Goal: Task Accomplishment & Management: Use online tool/utility

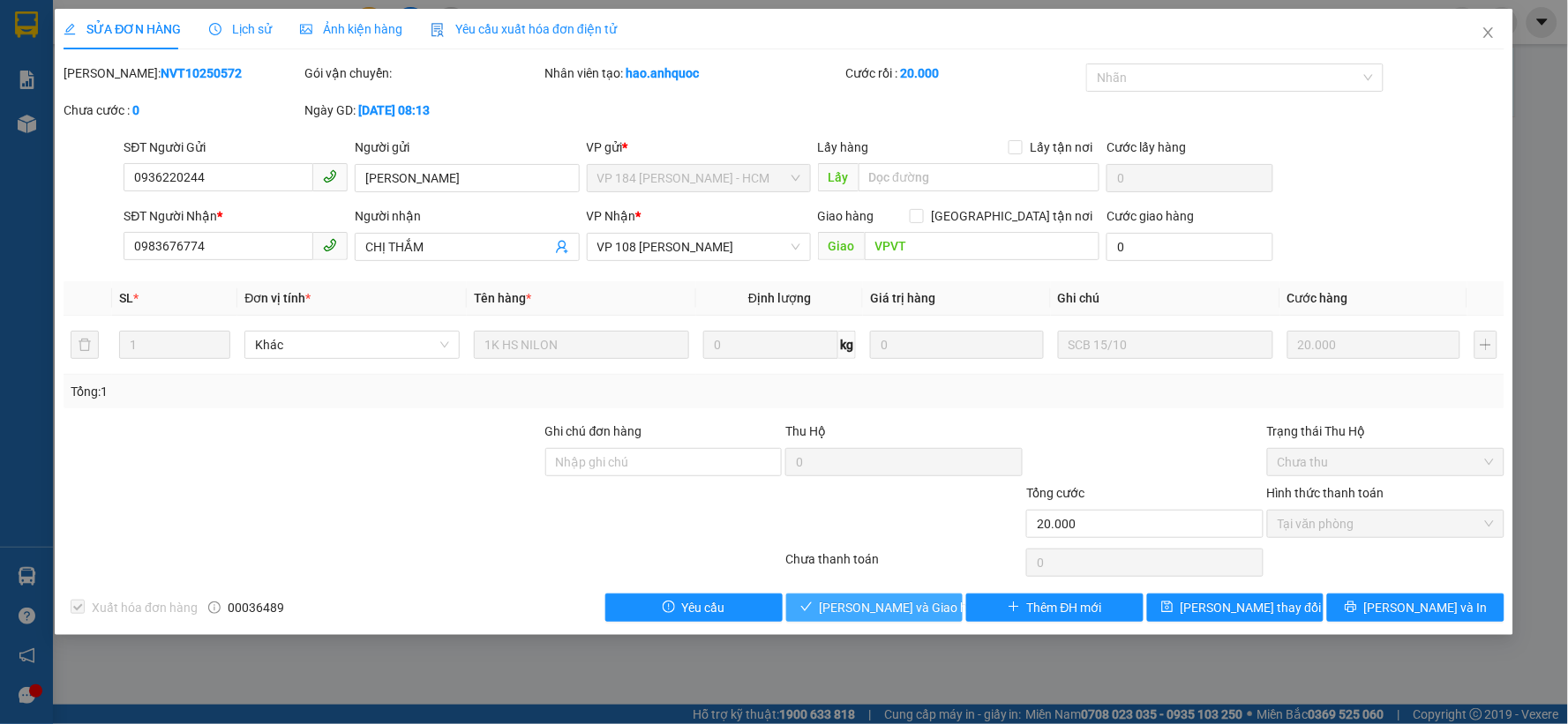
click at [853, 617] on span "[PERSON_NAME] và Giao hàng" at bounding box center [904, 607] width 169 height 19
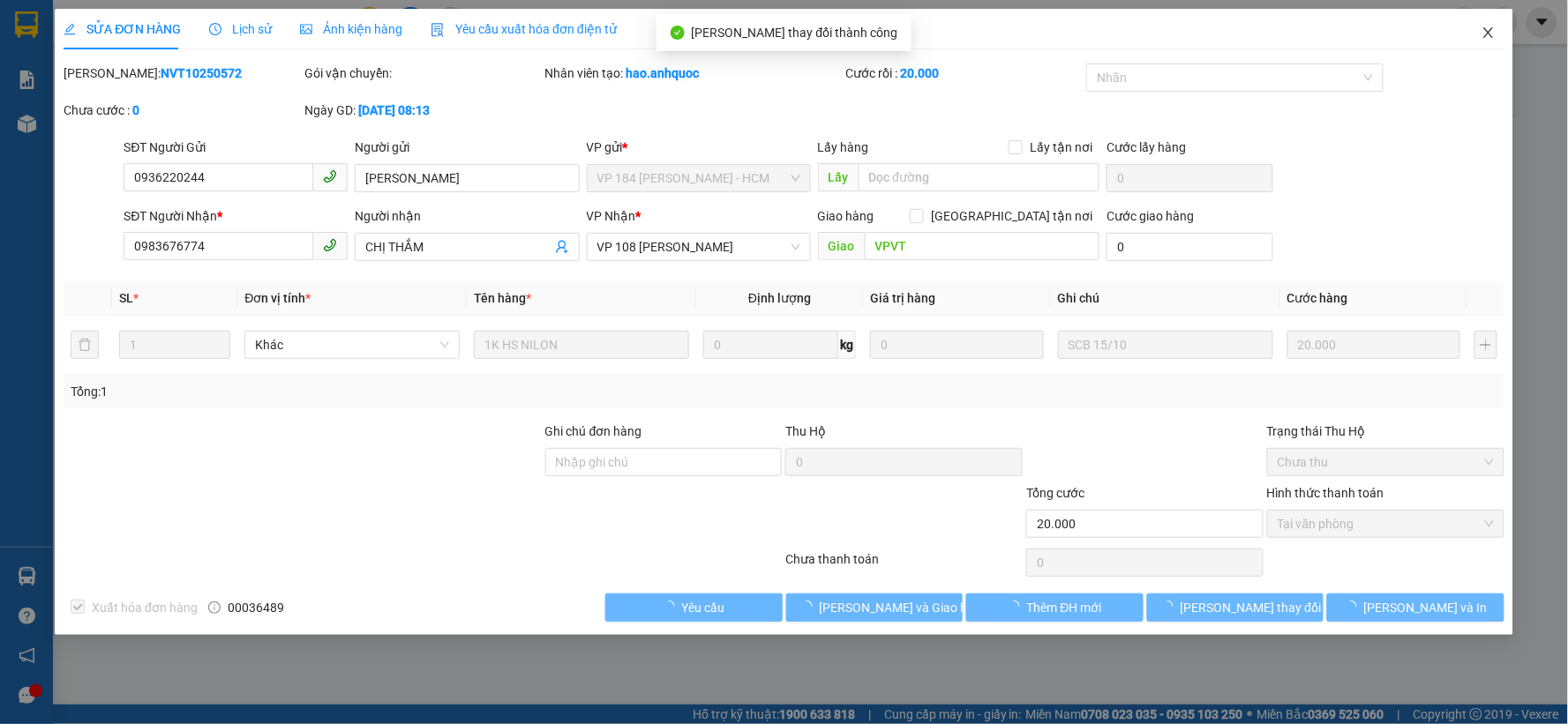
click at [1486, 31] on icon "close" at bounding box center [1487, 33] width 10 height 11
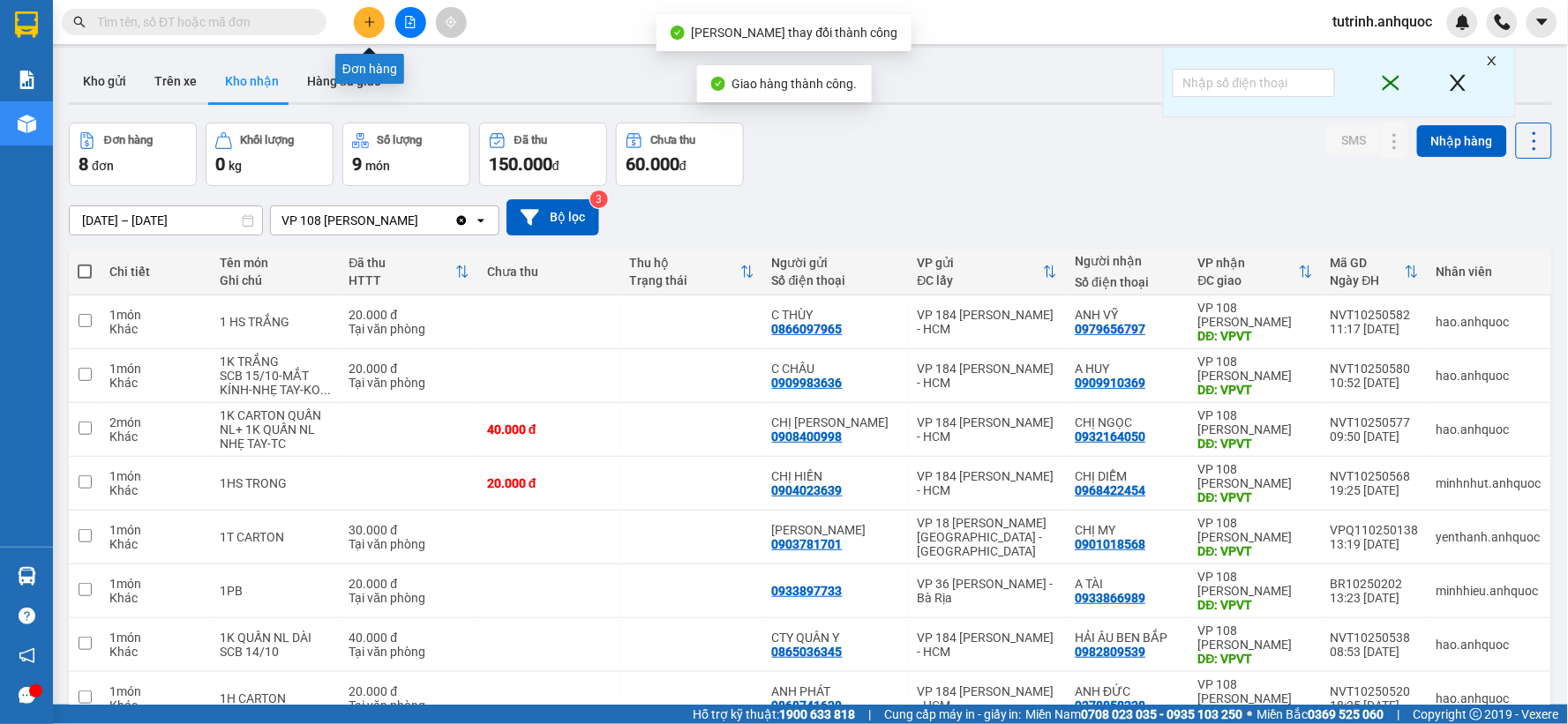
click at [358, 17] on button at bounding box center [369, 23] width 31 height 31
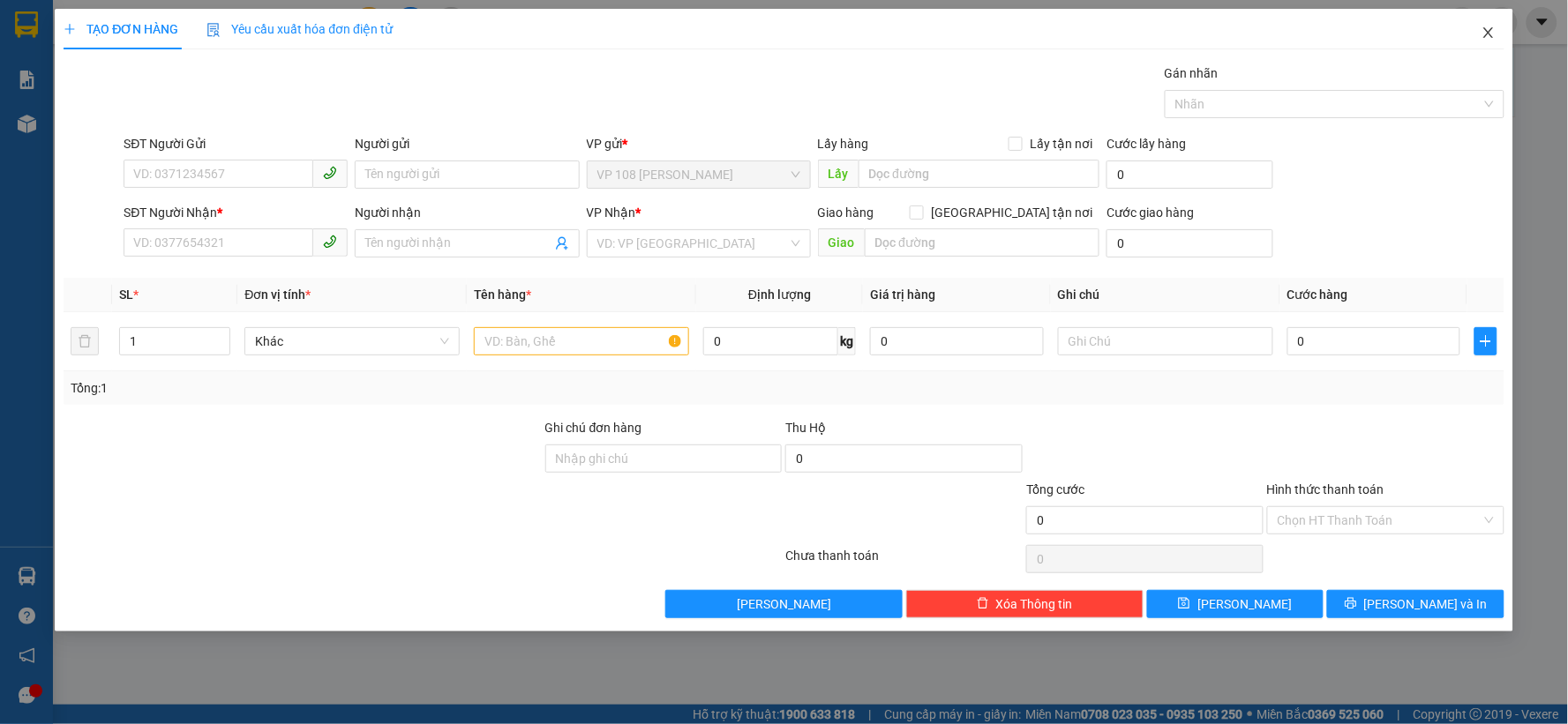
click at [1483, 31] on span "Close" at bounding box center [1488, 34] width 49 height 49
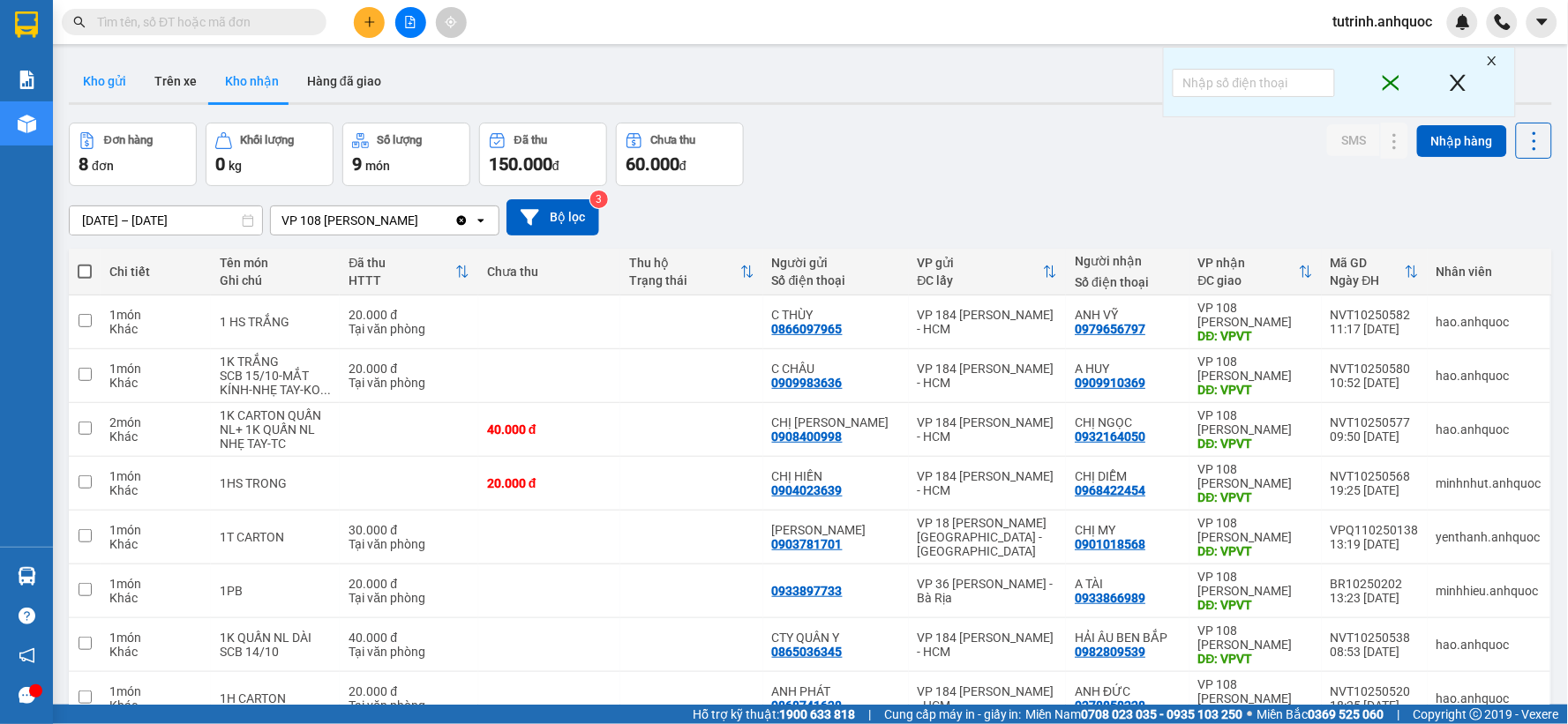
click at [135, 86] on button "Kho gửi" at bounding box center [105, 81] width 72 height 43
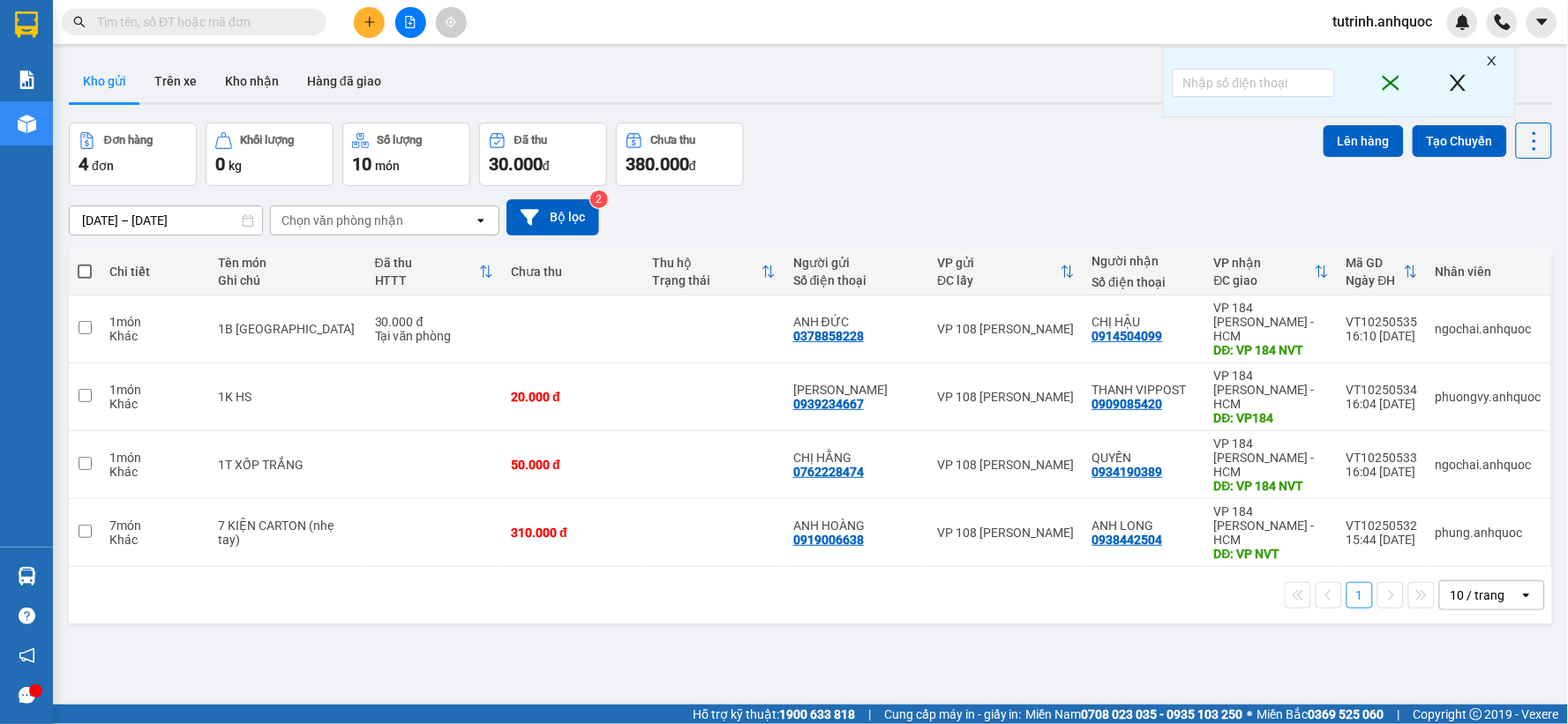
click at [85, 267] on span at bounding box center [85, 272] width 15 height 15
click at [85, 263] on input "checkbox" at bounding box center [85, 263] width 0 height 0
checkbox input "true"
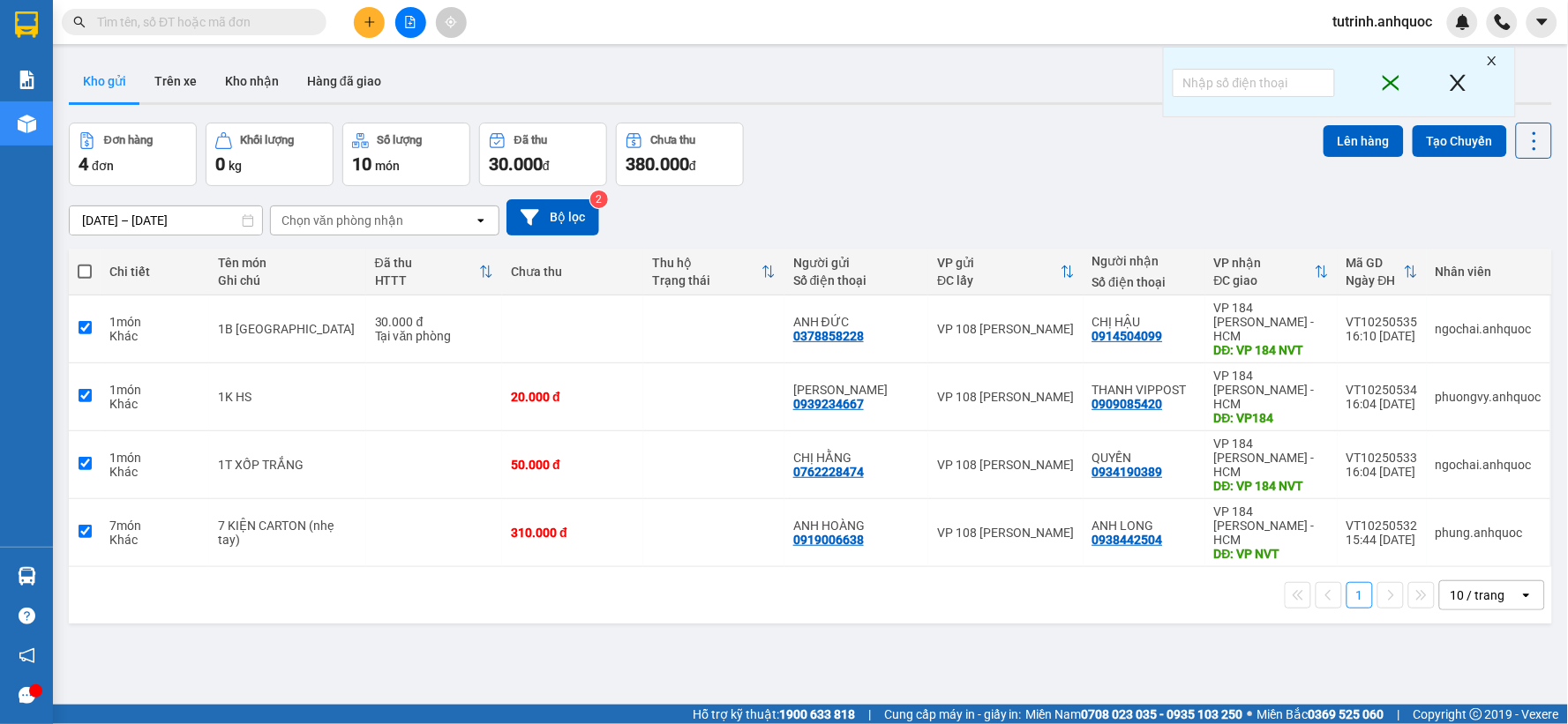
checkbox input "true"
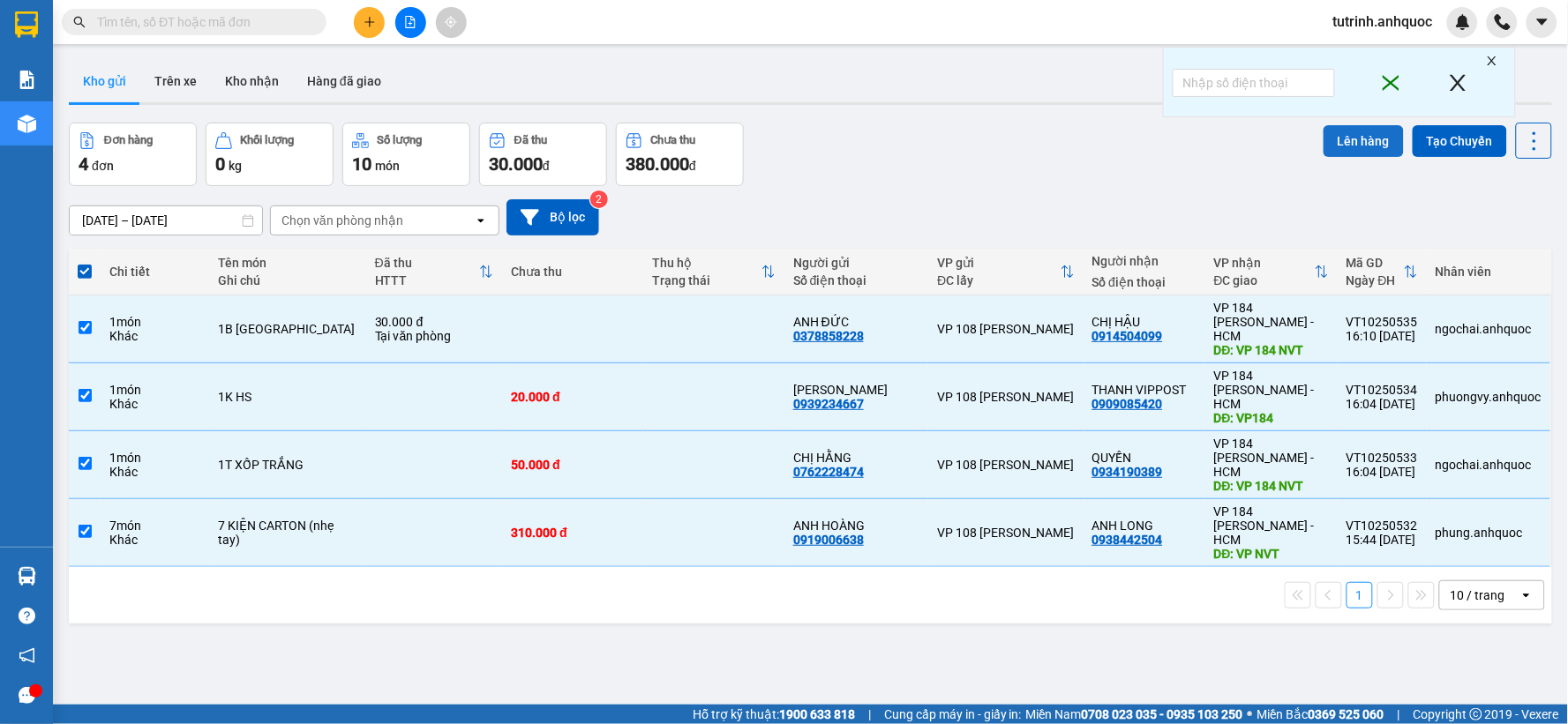
click at [1368, 144] on button "Lên hàng" at bounding box center [1363, 141] width 80 height 32
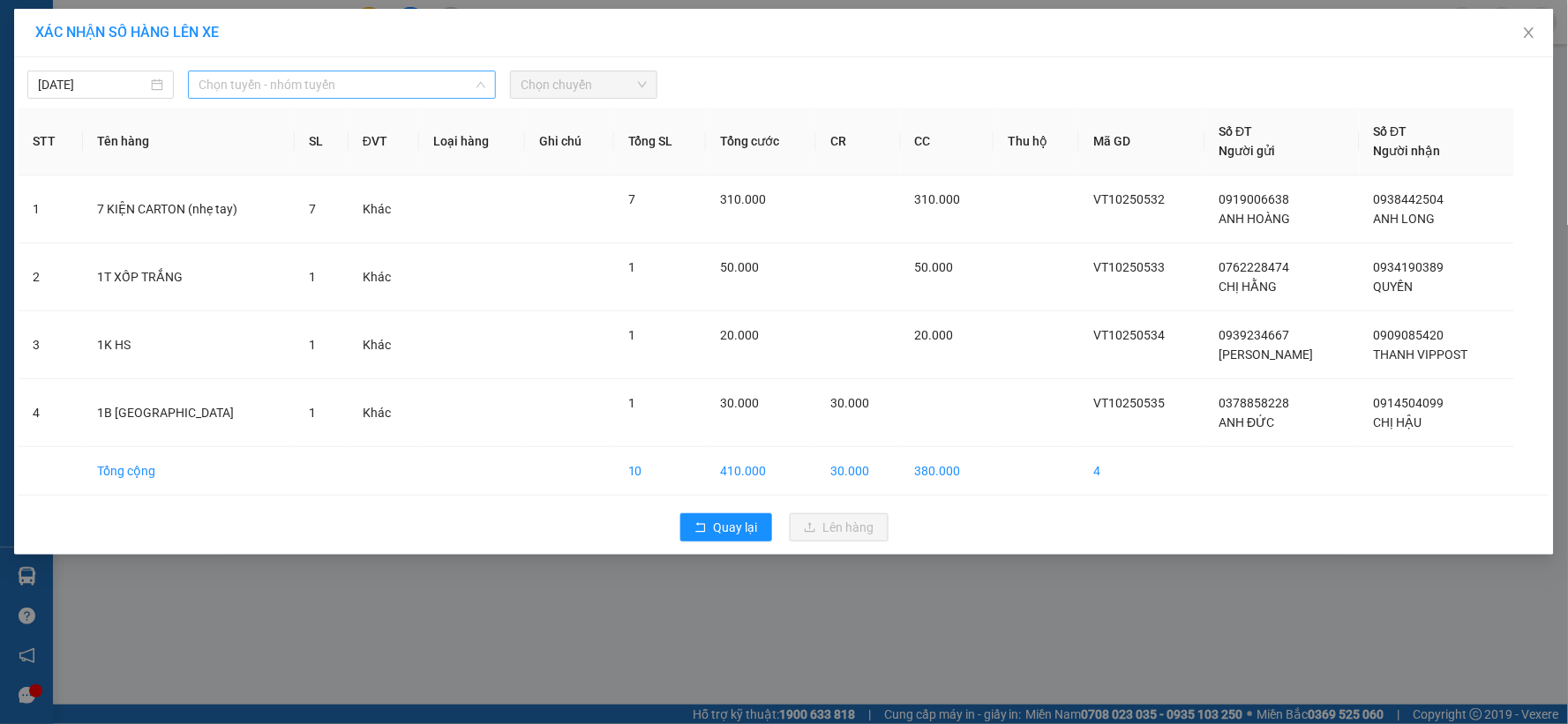
click at [245, 94] on span "Chọn tuyến - nhóm tuyến" at bounding box center [341, 84] width 286 height 26
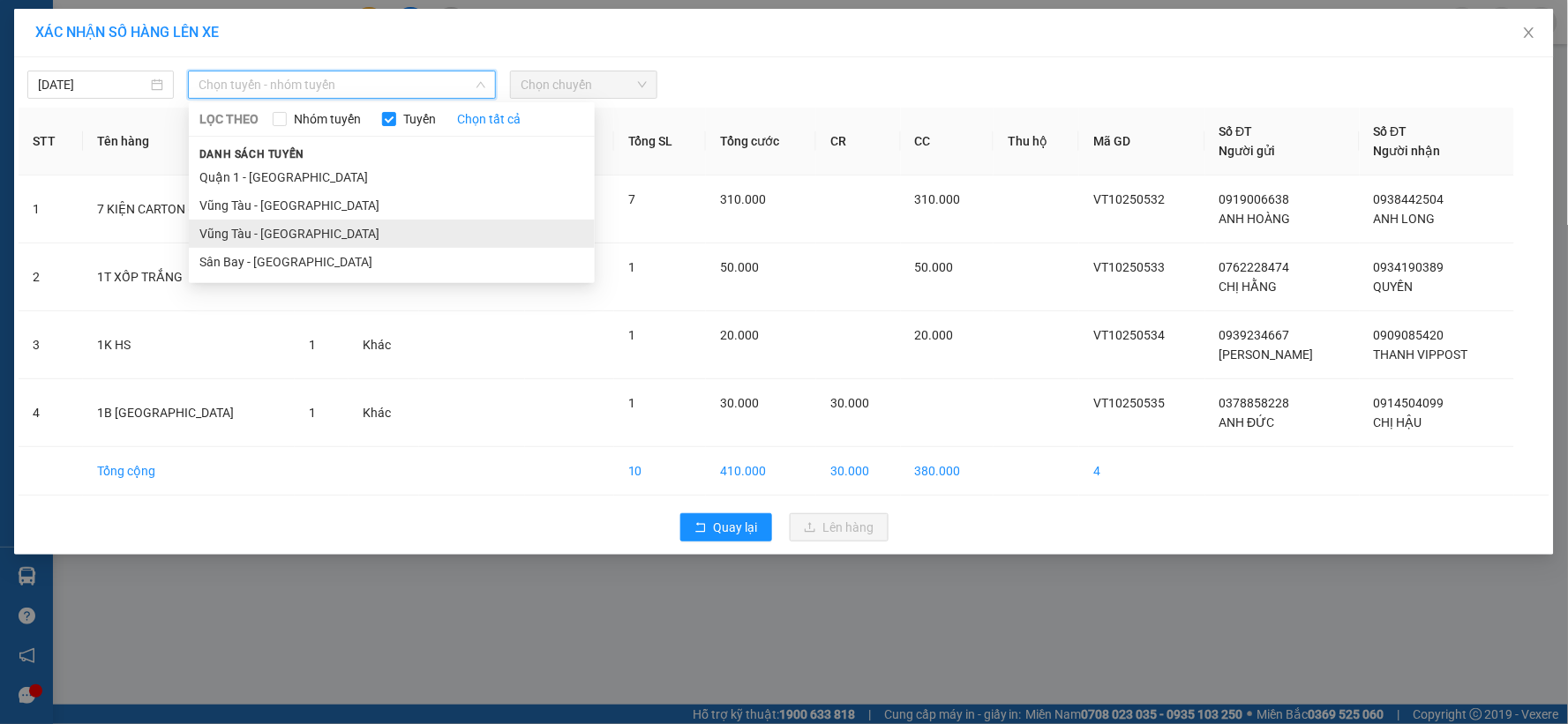
click at [259, 231] on li "Vũng Tàu - [GEOGRAPHIC_DATA]" at bounding box center [392, 233] width 405 height 28
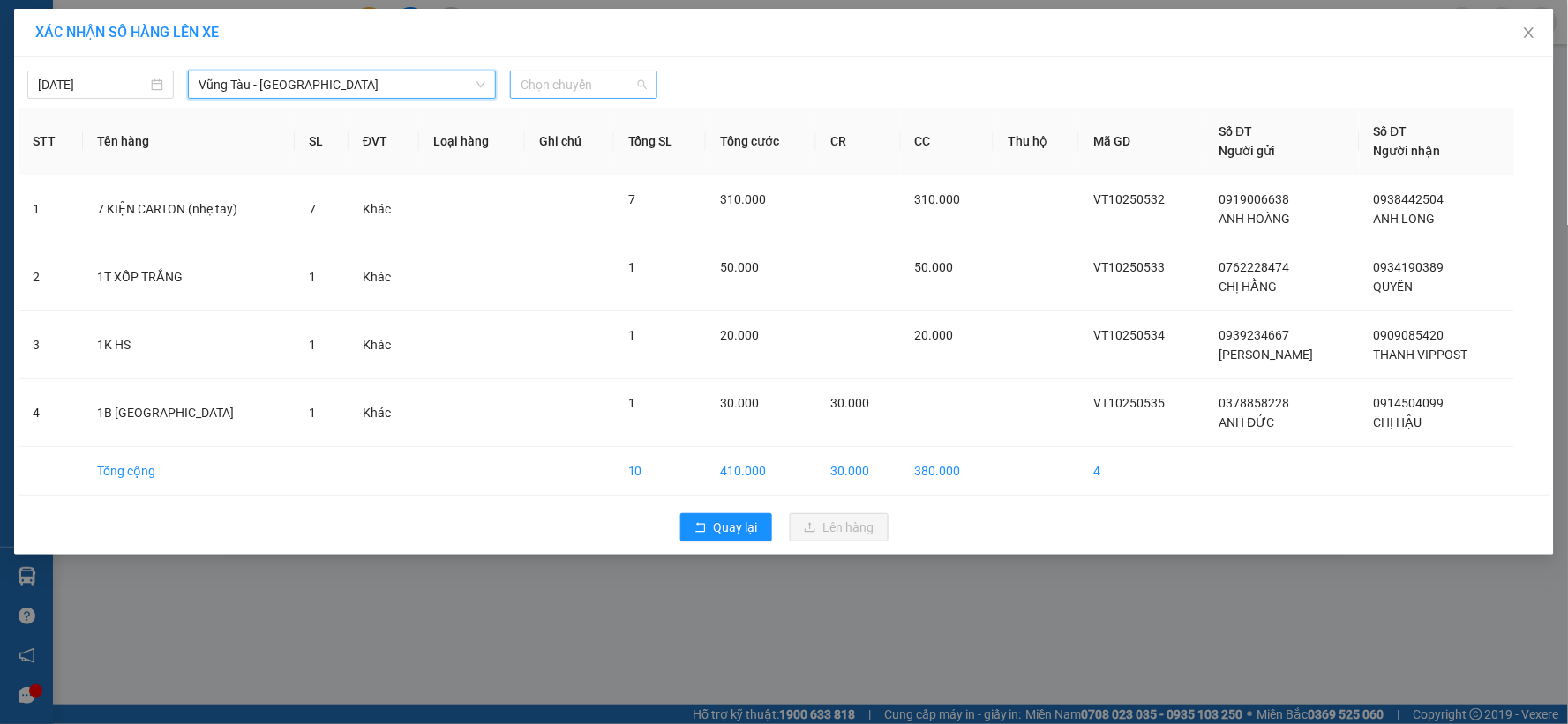
click at [554, 89] on span "Chọn chuyến" at bounding box center [584, 84] width 125 height 26
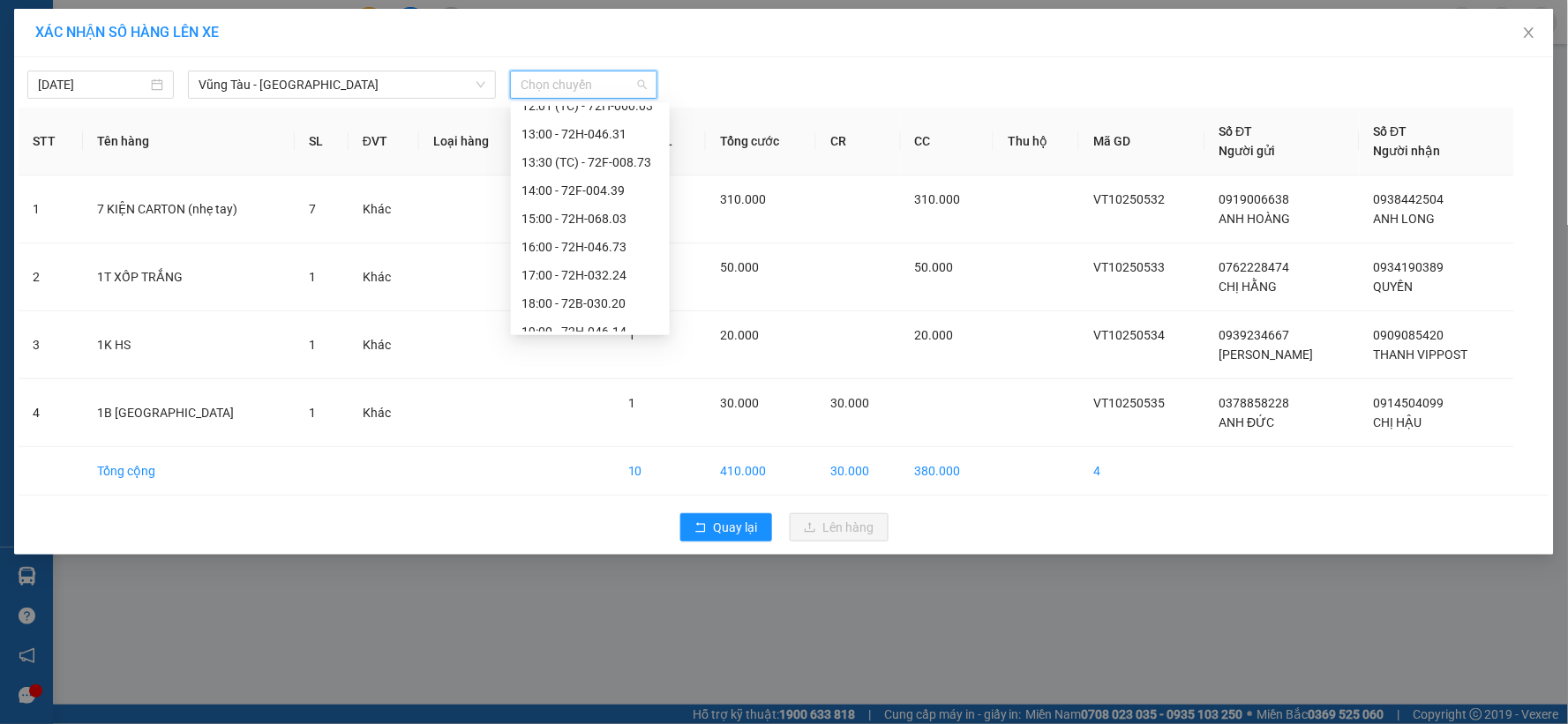
scroll to position [536, 0]
click at [618, 268] on div "17:00 - 72H-032.24" at bounding box center [590, 261] width 137 height 19
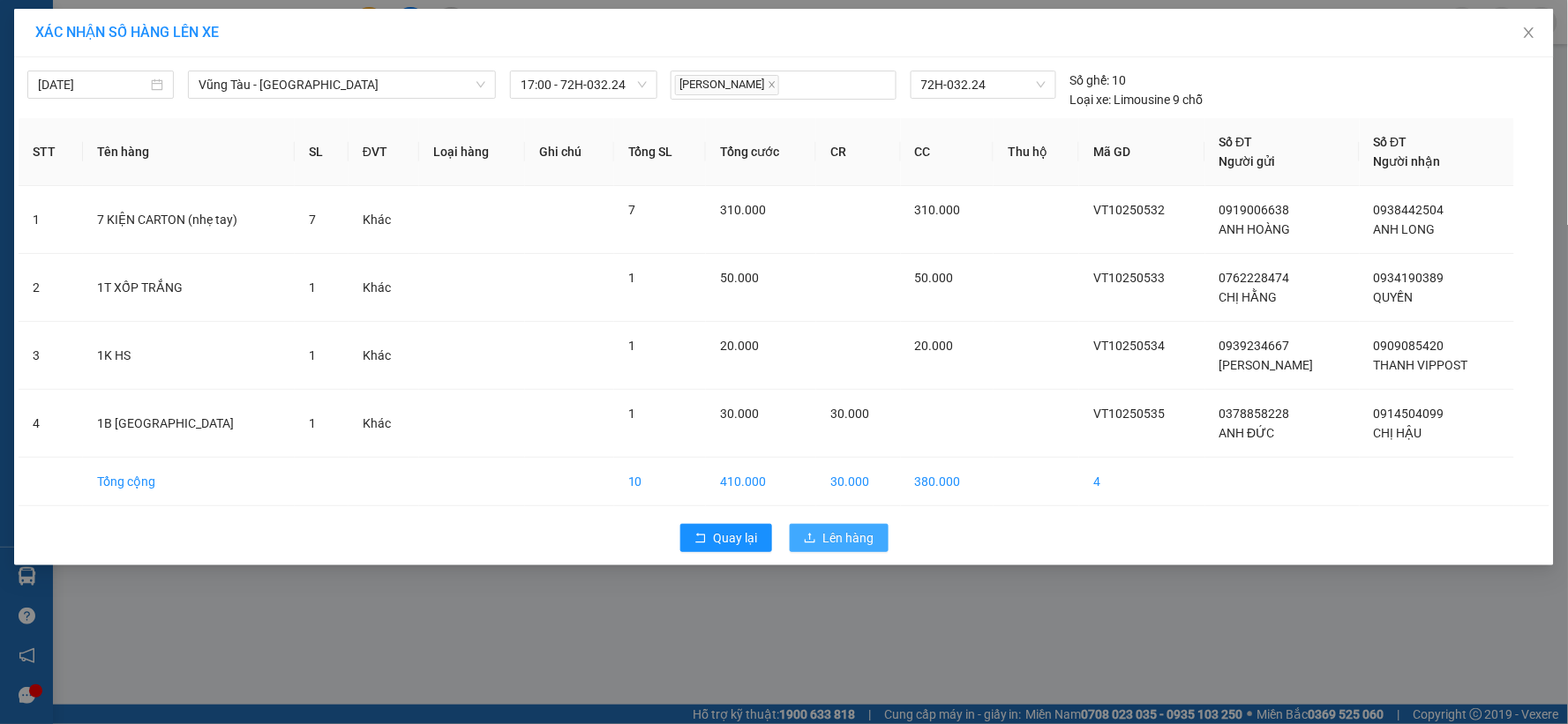
click at [855, 538] on span "Lên hàng" at bounding box center [849, 537] width 51 height 19
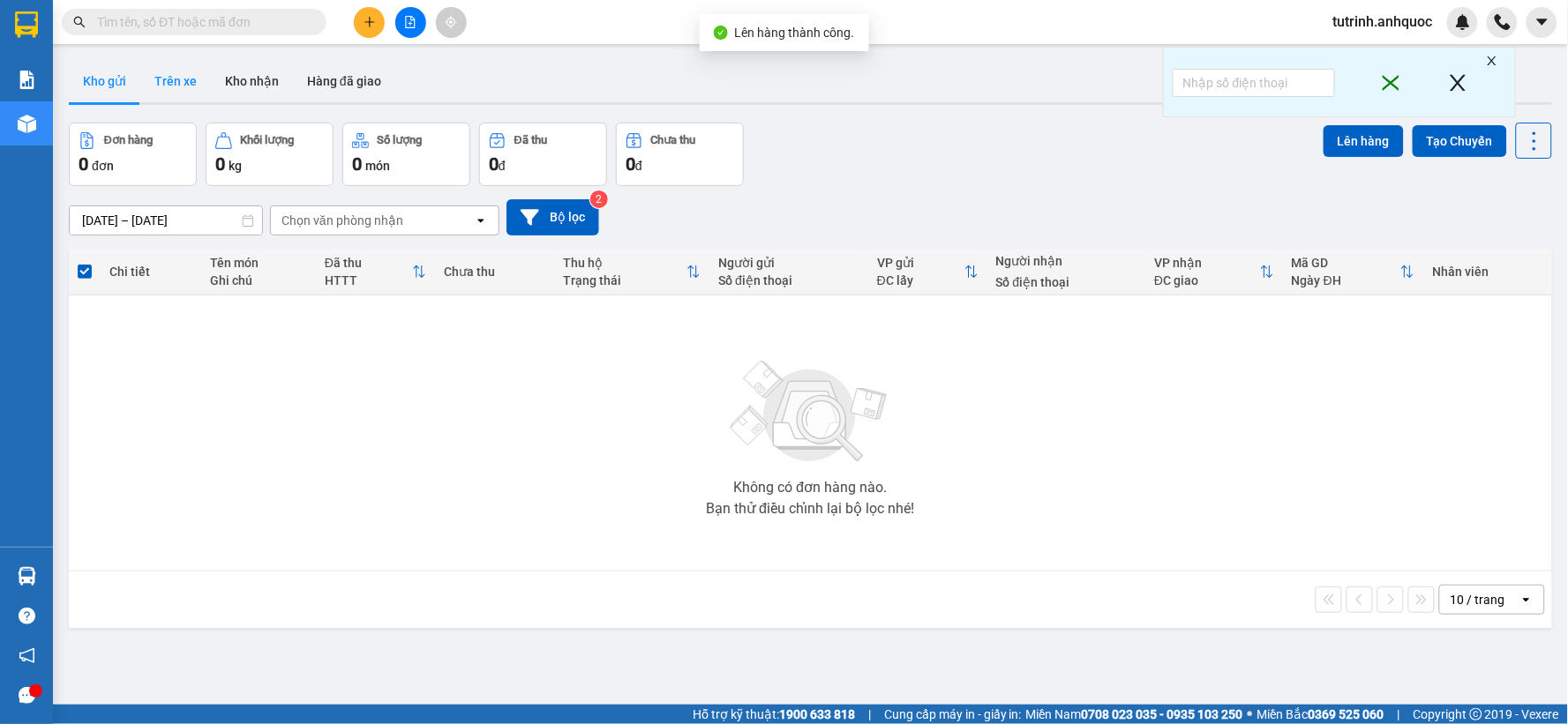
click at [176, 80] on button "Trên xe" at bounding box center [175, 81] width 71 height 43
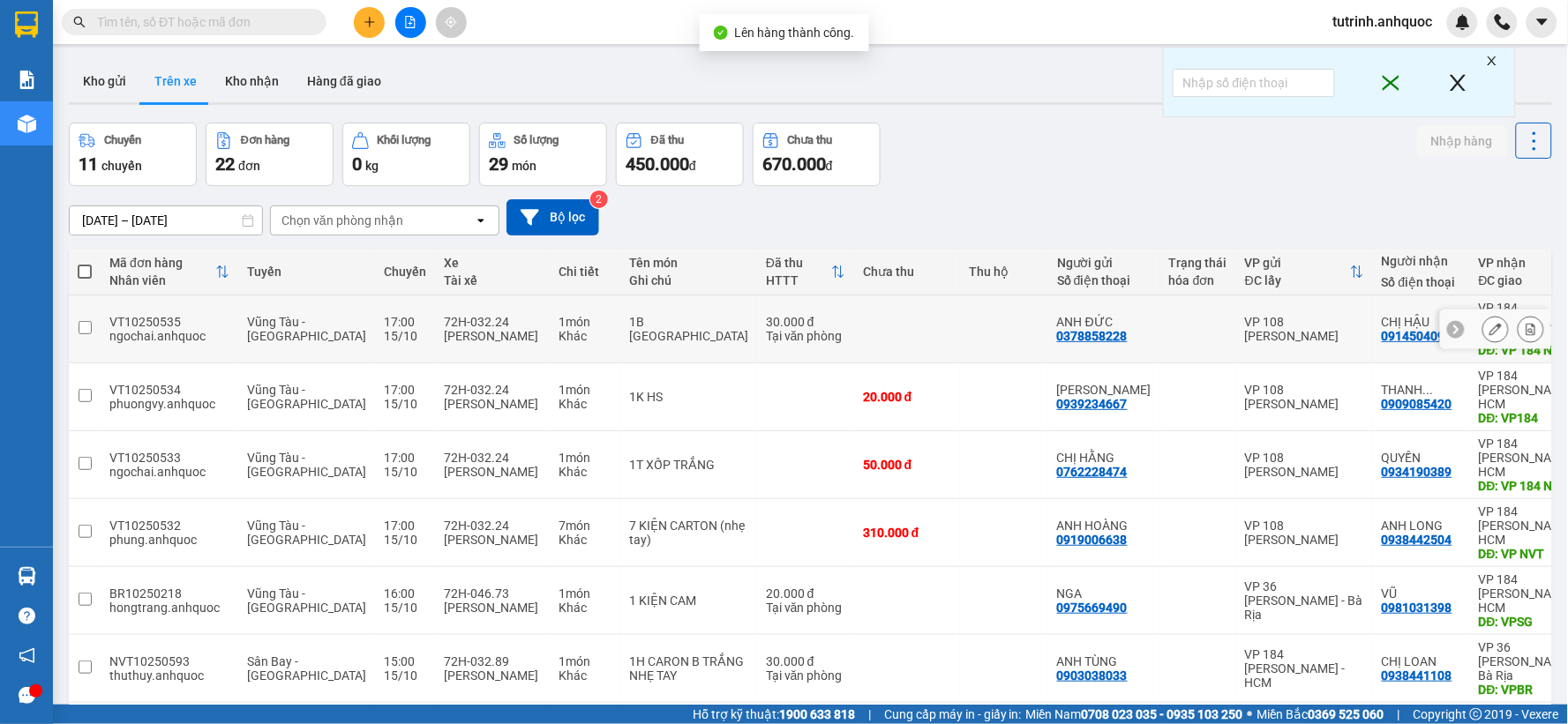
drag, startPoint x: 1515, startPoint y: 322, endPoint x: 1517, endPoint y: 312, distance: 10.2
click at [1524, 322] on icon at bounding box center [1531, 329] width 13 height 13
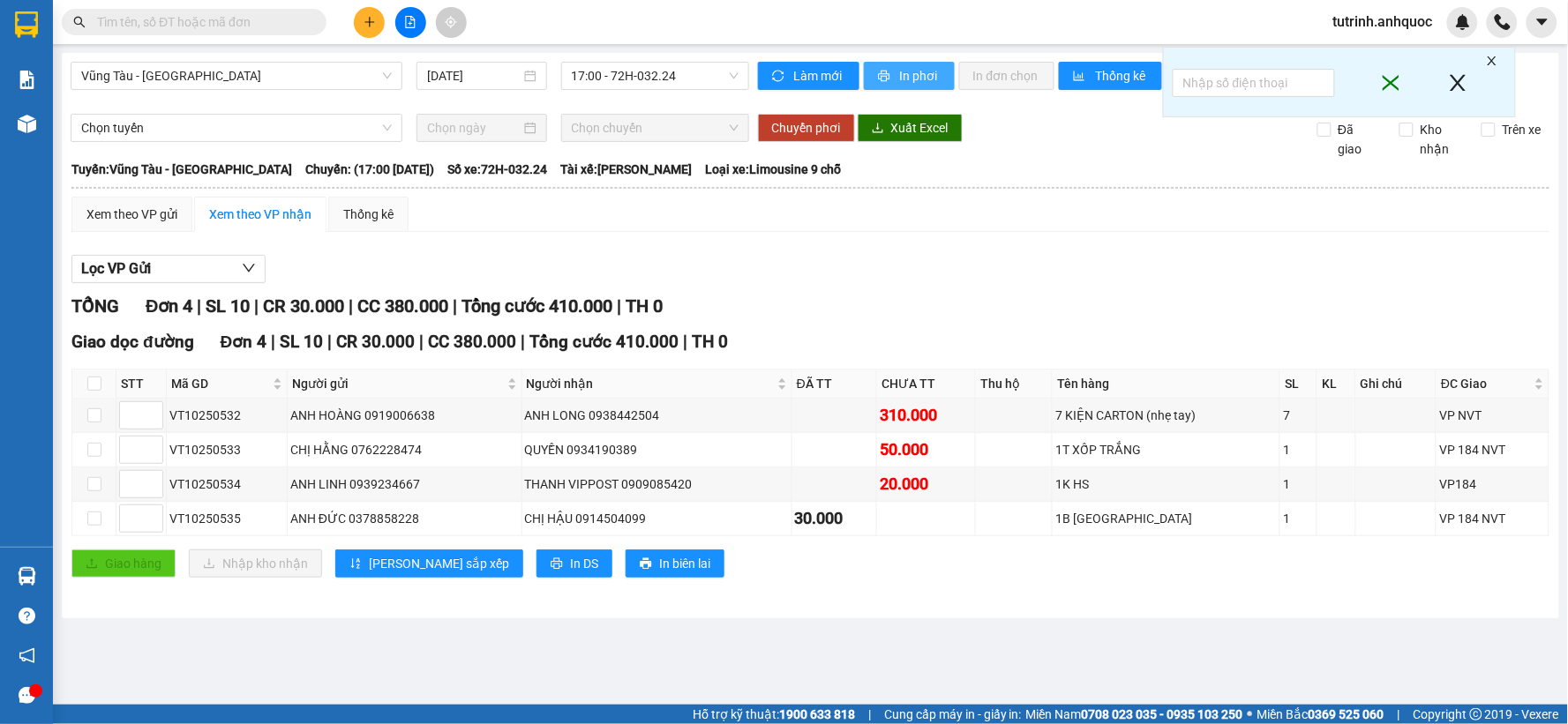
click at [904, 68] on span "In phơi" at bounding box center [920, 75] width 41 height 19
click at [213, 423] on div "VT10250532" at bounding box center [226, 414] width 115 height 19
copy div "VT10250532"
click at [198, 32] on span at bounding box center [194, 22] width 265 height 26
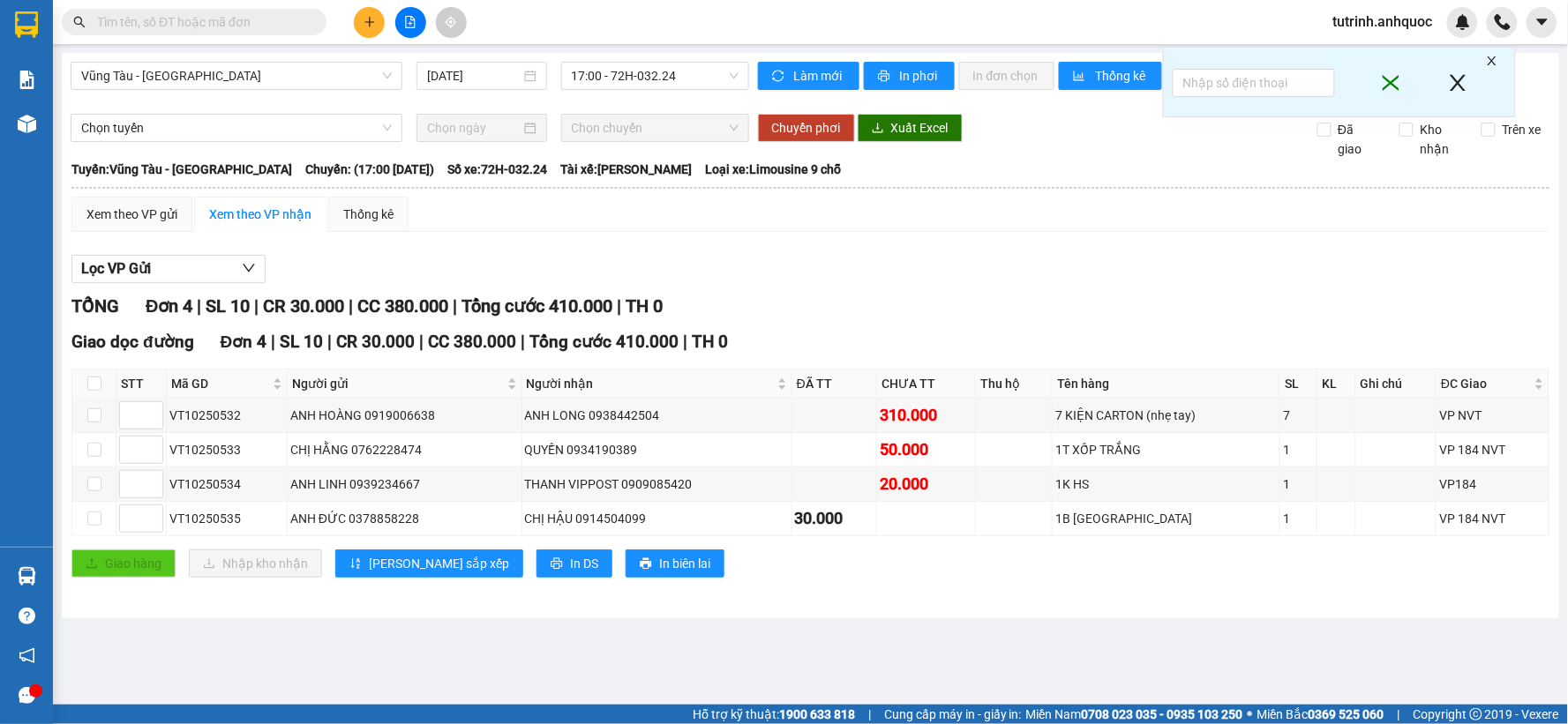
paste input "VT10250532"
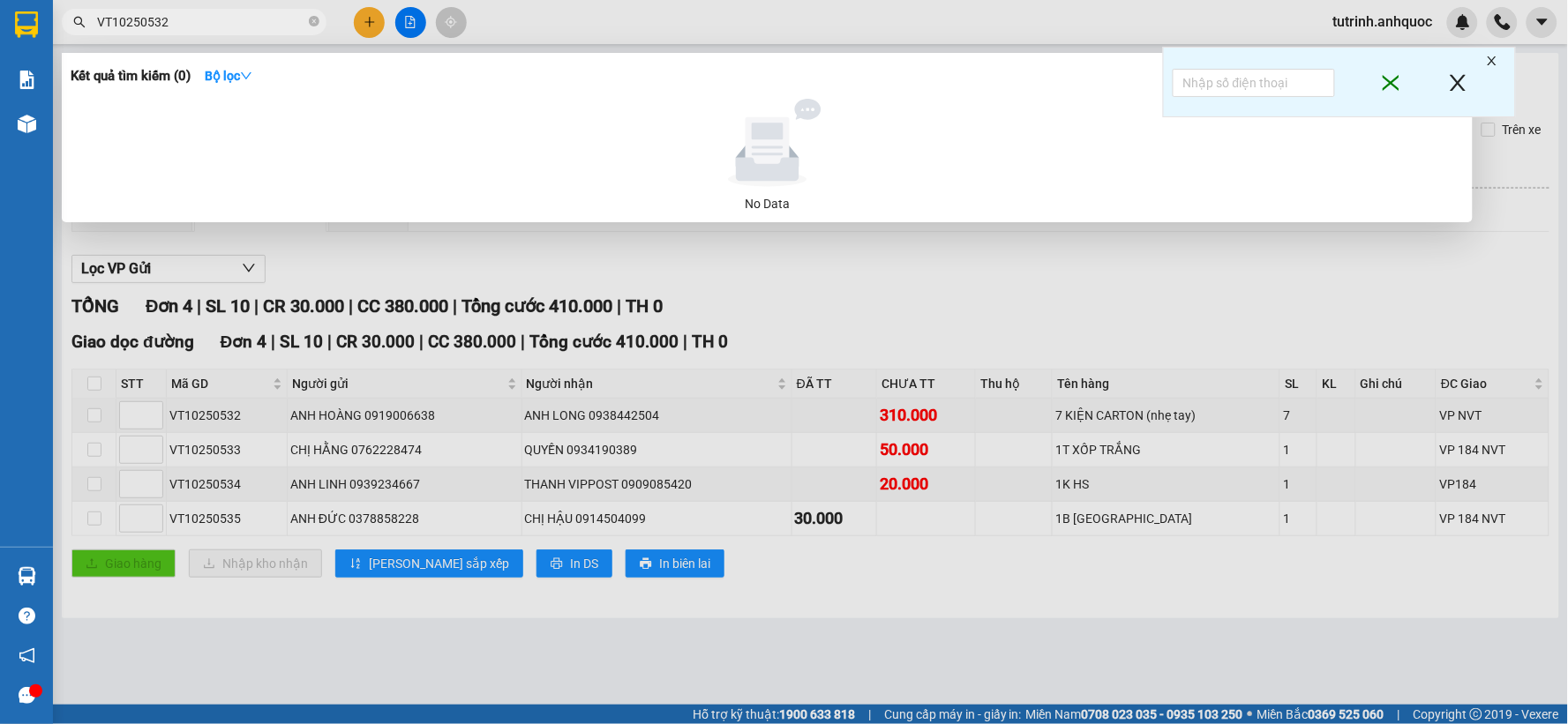
click at [198, 31] on input "VT10250532" at bounding box center [201, 22] width 208 height 19
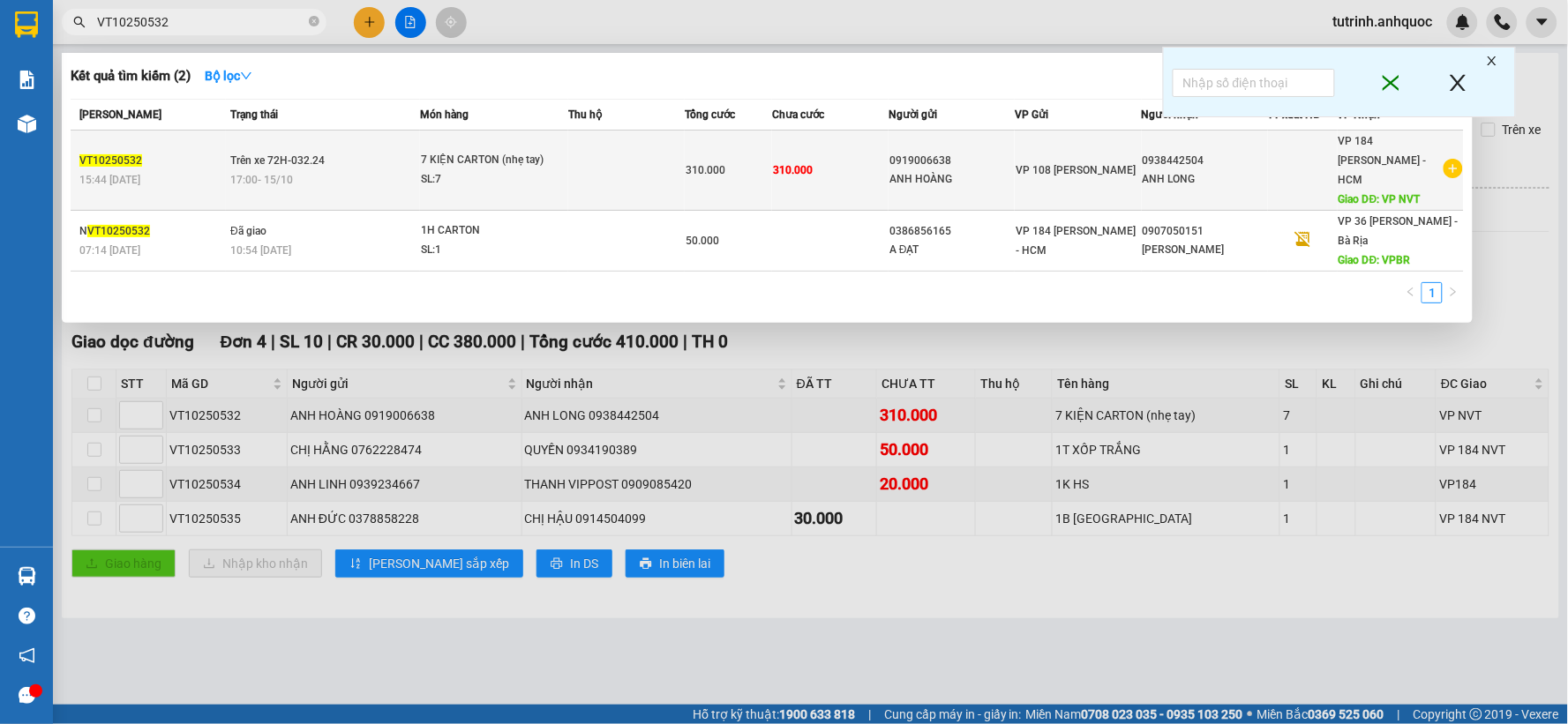
type input "VT10250532"
click at [260, 174] on span "17:00 [DATE]" at bounding box center [261, 180] width 63 height 13
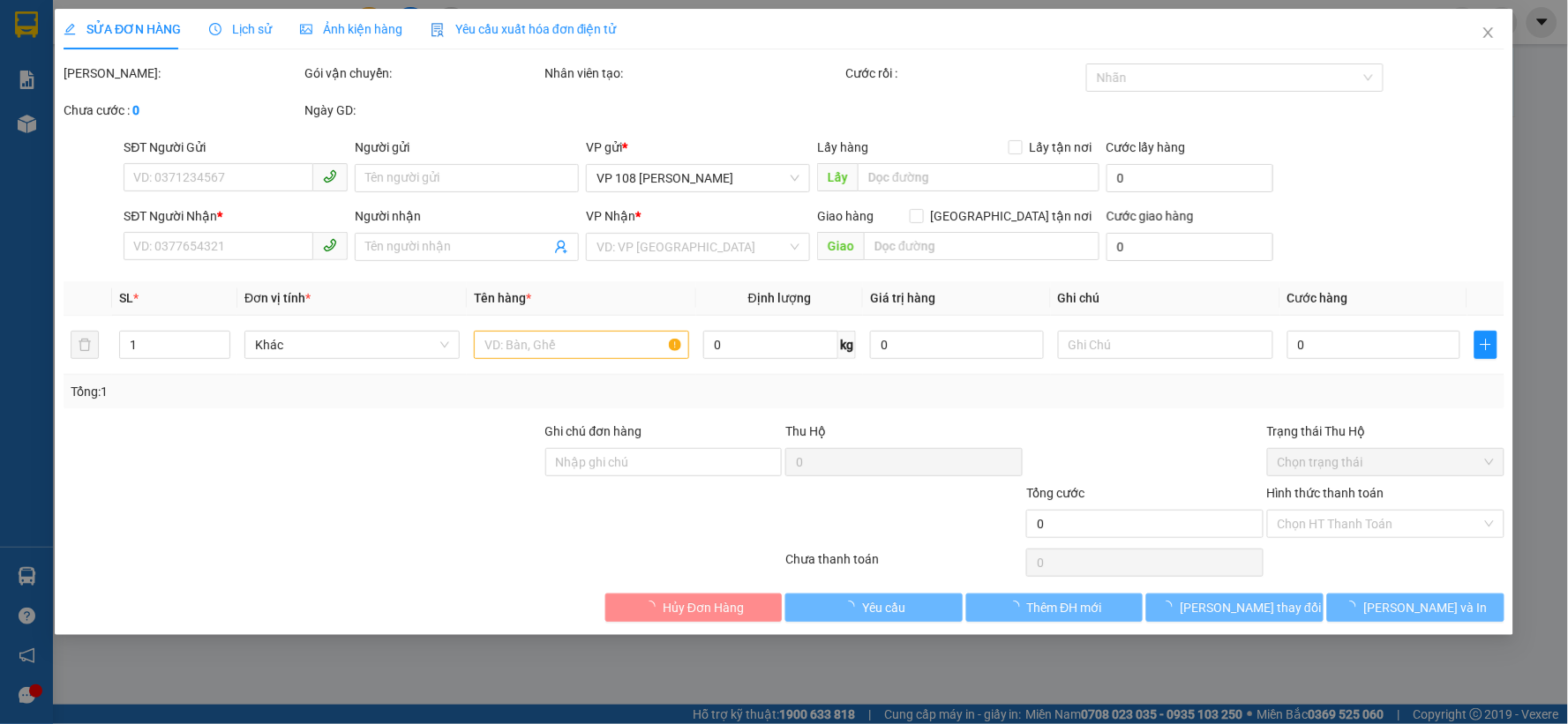
type input "0919006638"
type input "ANH HOÀNG"
type input "0938442504"
type input "ANH LONG"
type input "VP NVT"
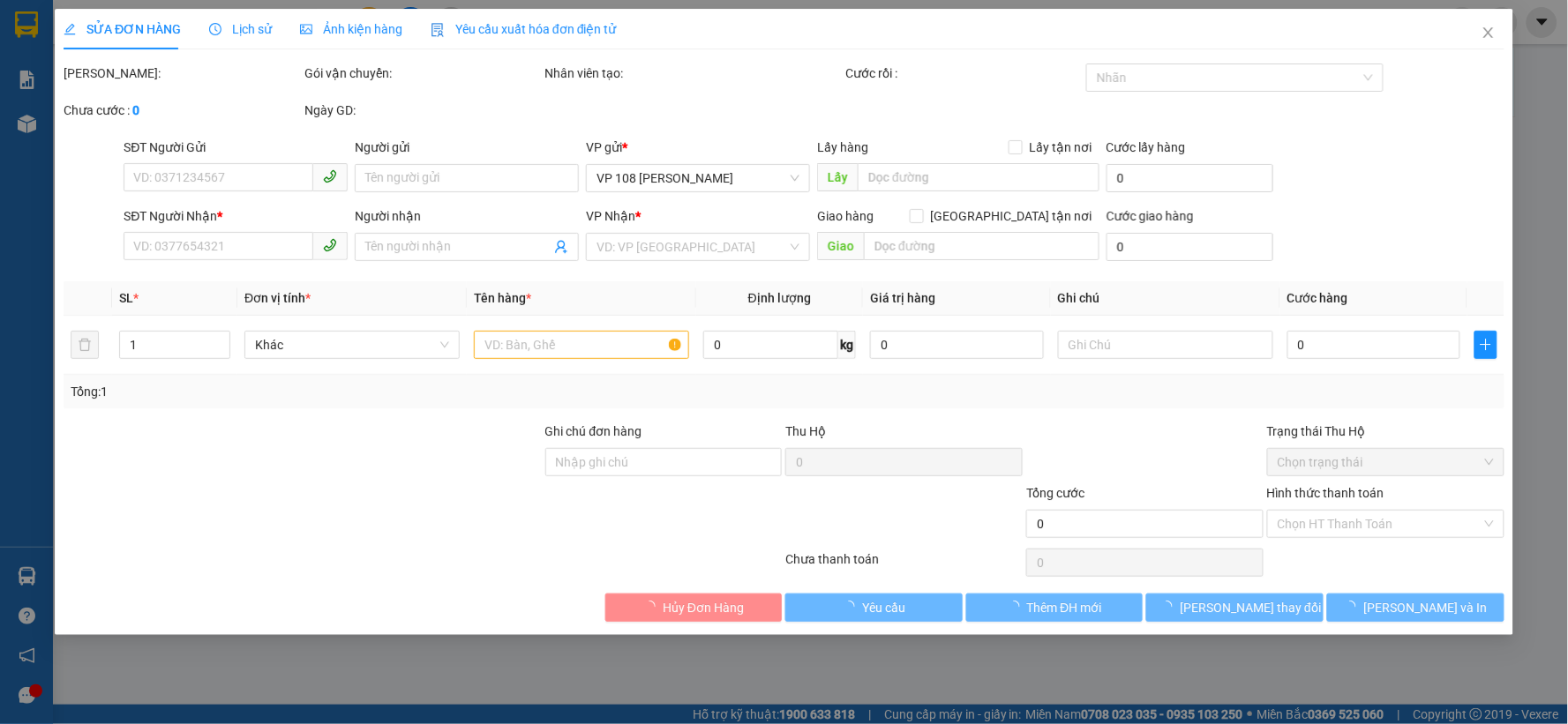
type input "310.000"
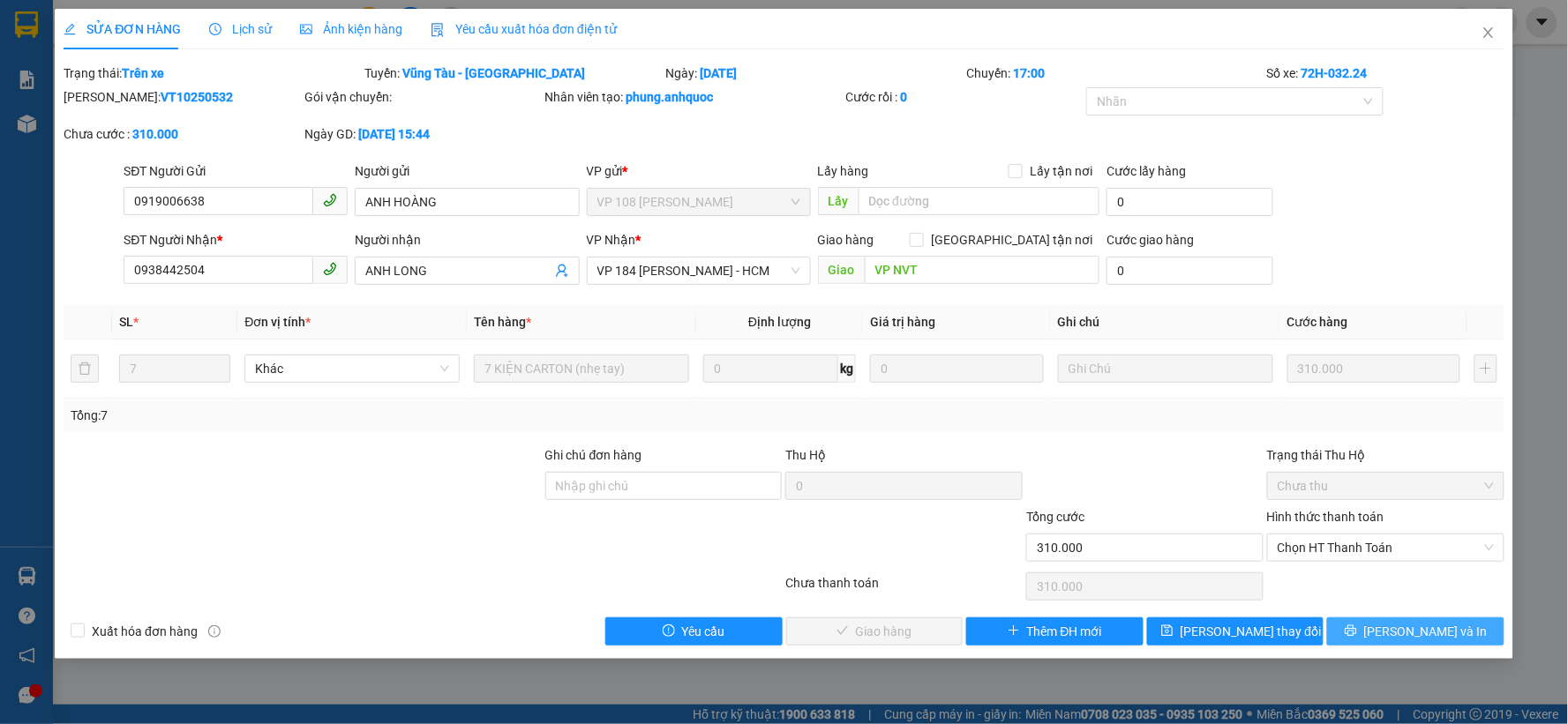
click at [1408, 635] on span "[PERSON_NAME] và In" at bounding box center [1425, 630] width 124 height 19
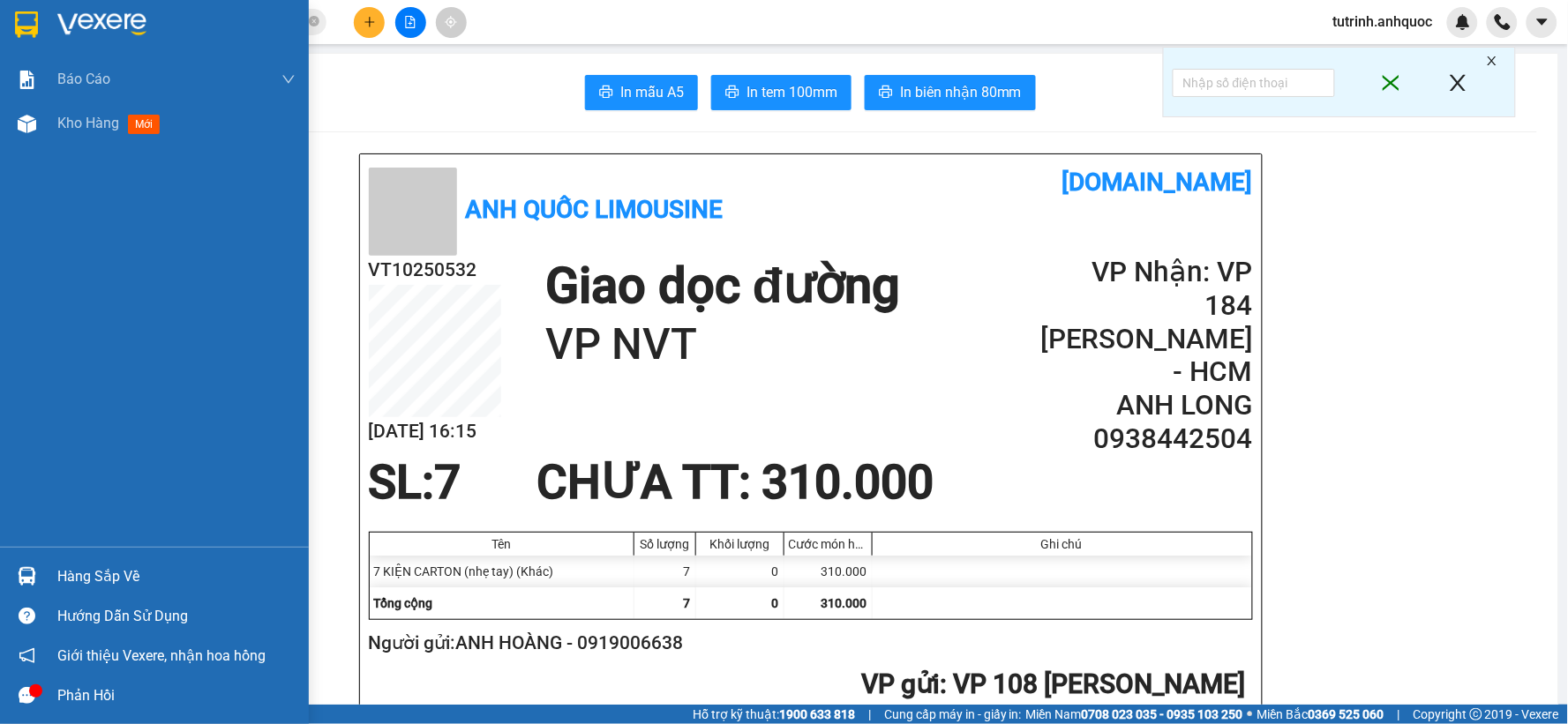
click at [43, 15] on div at bounding box center [155, 28] width 309 height 57
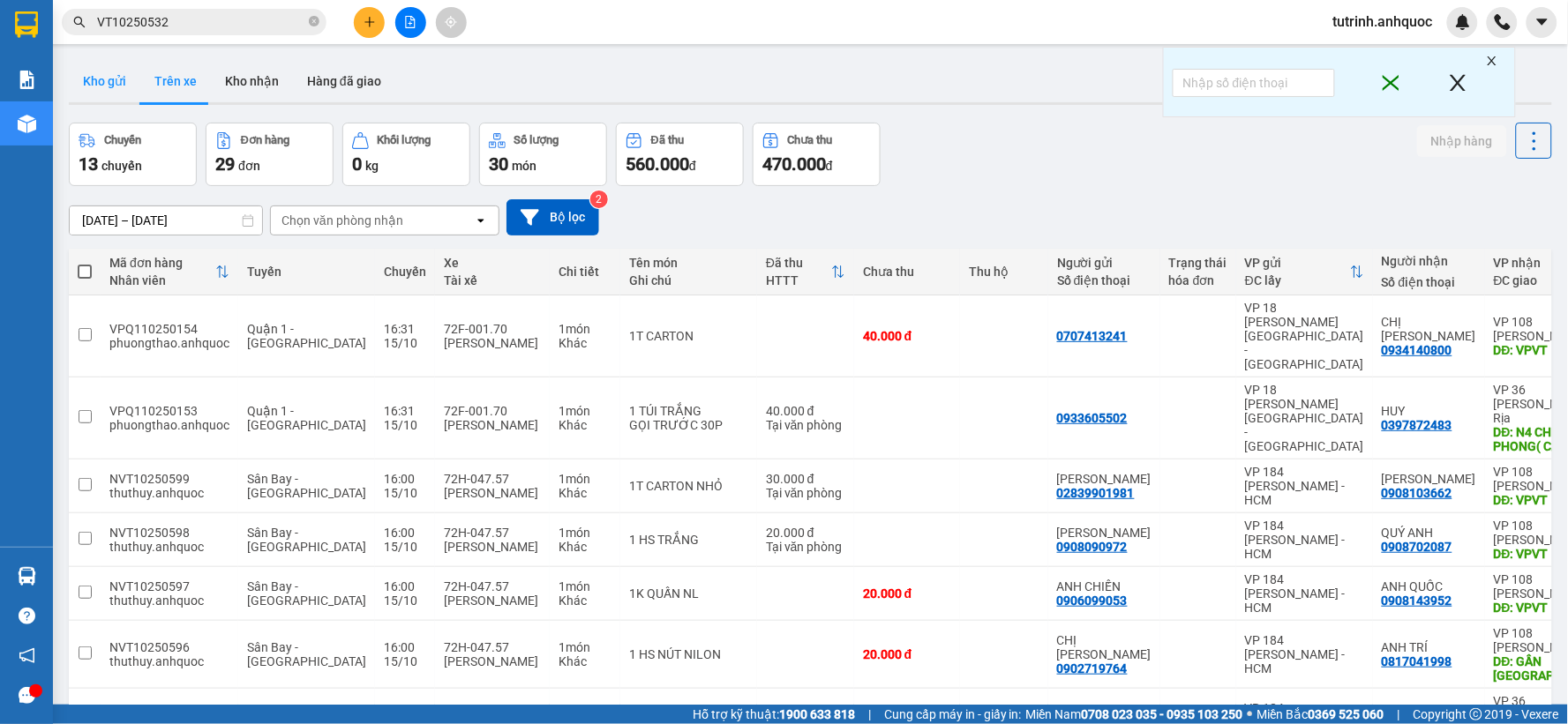
click at [107, 81] on button "Kho gửi" at bounding box center [105, 81] width 72 height 43
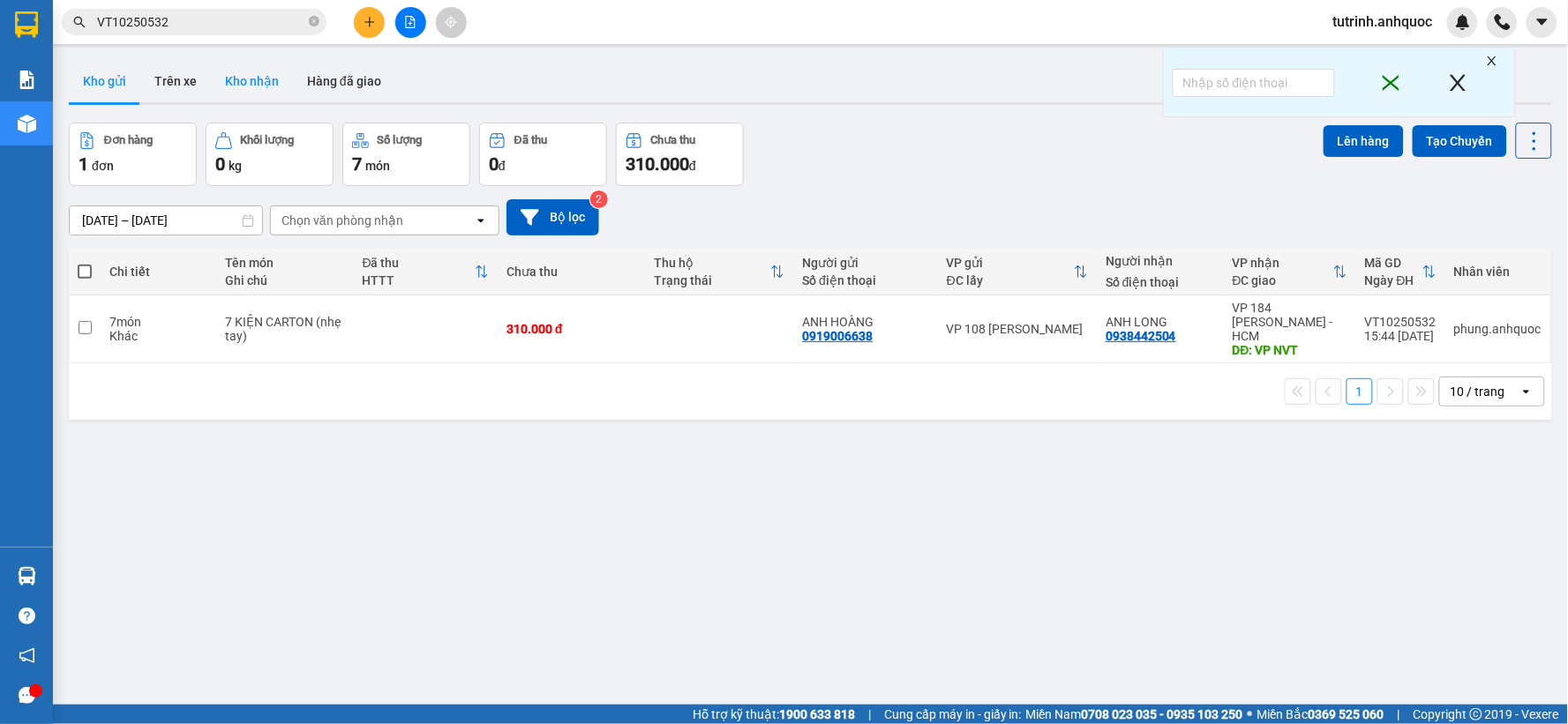
click at [250, 74] on button "Kho nhận" at bounding box center [252, 81] width 82 height 43
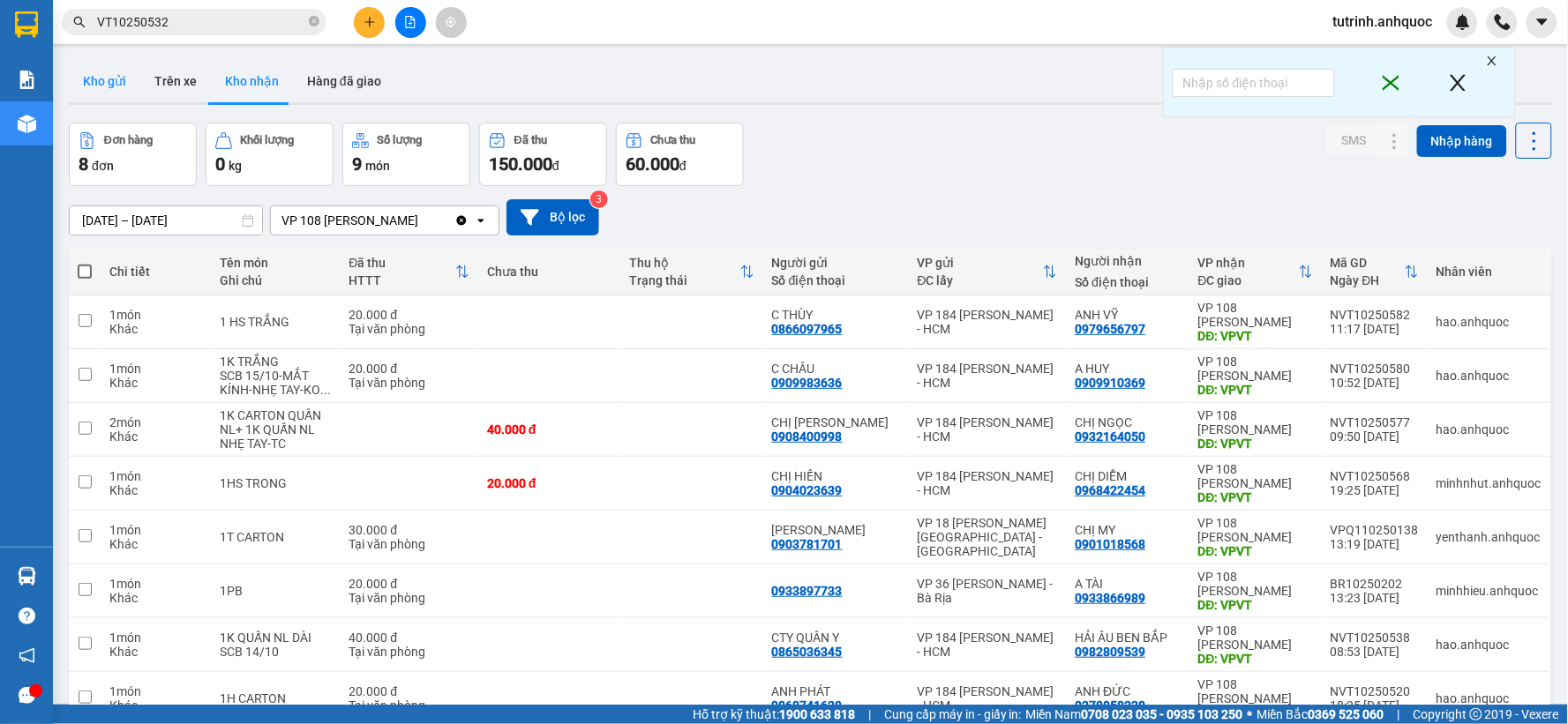
click at [69, 64] on button "Kho gửi" at bounding box center [105, 81] width 72 height 43
